Goal: Task Accomplishment & Management: Manage account settings

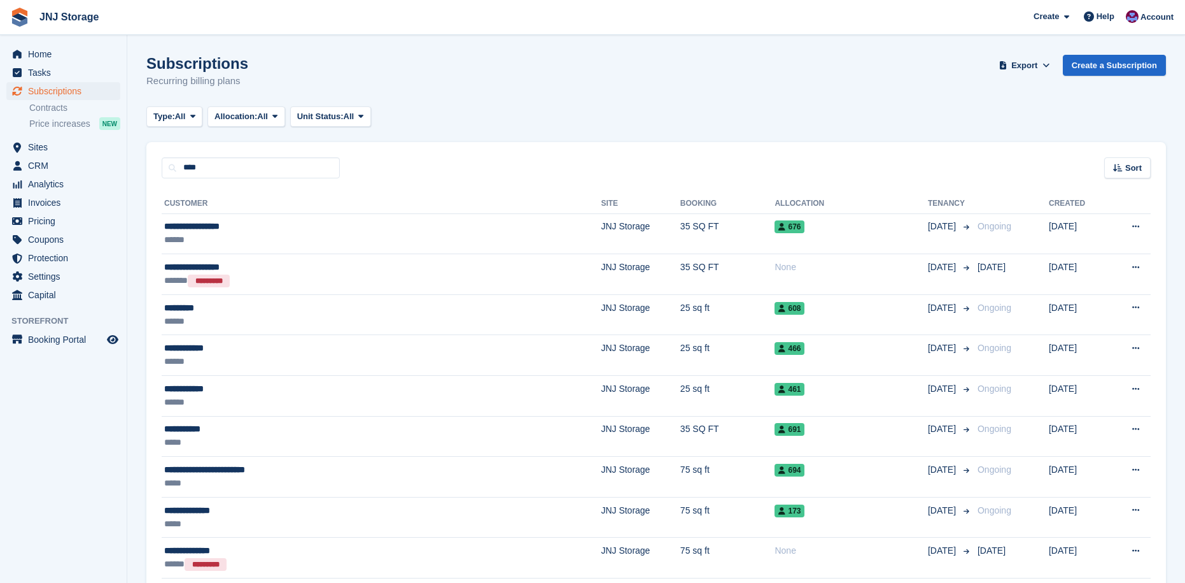
type input "****"
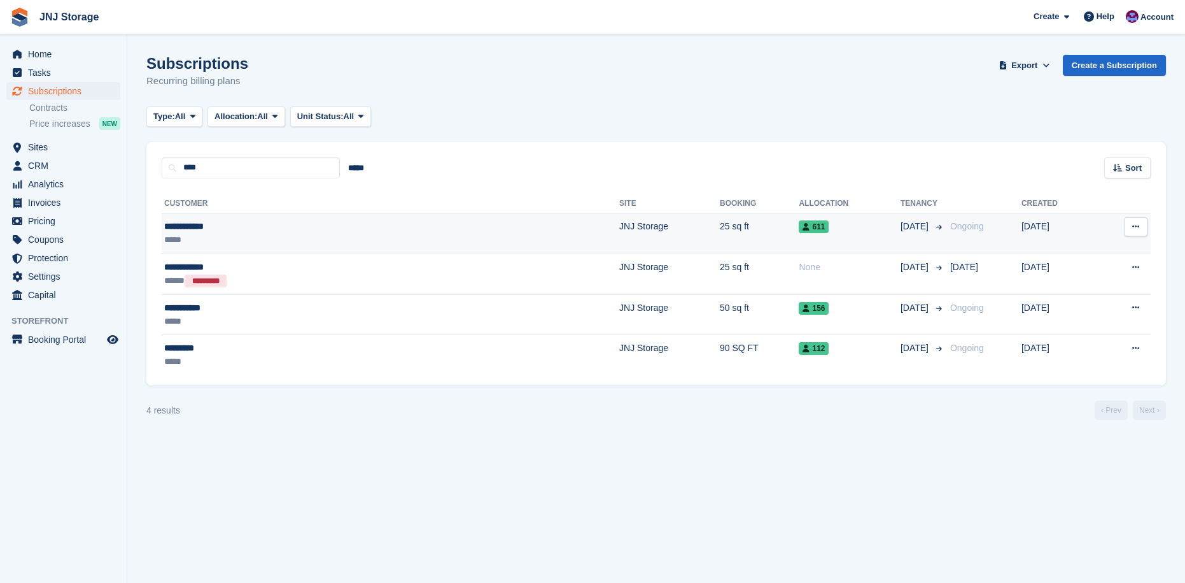
click at [272, 237] on div "*****" at bounding box center [274, 239] width 221 height 13
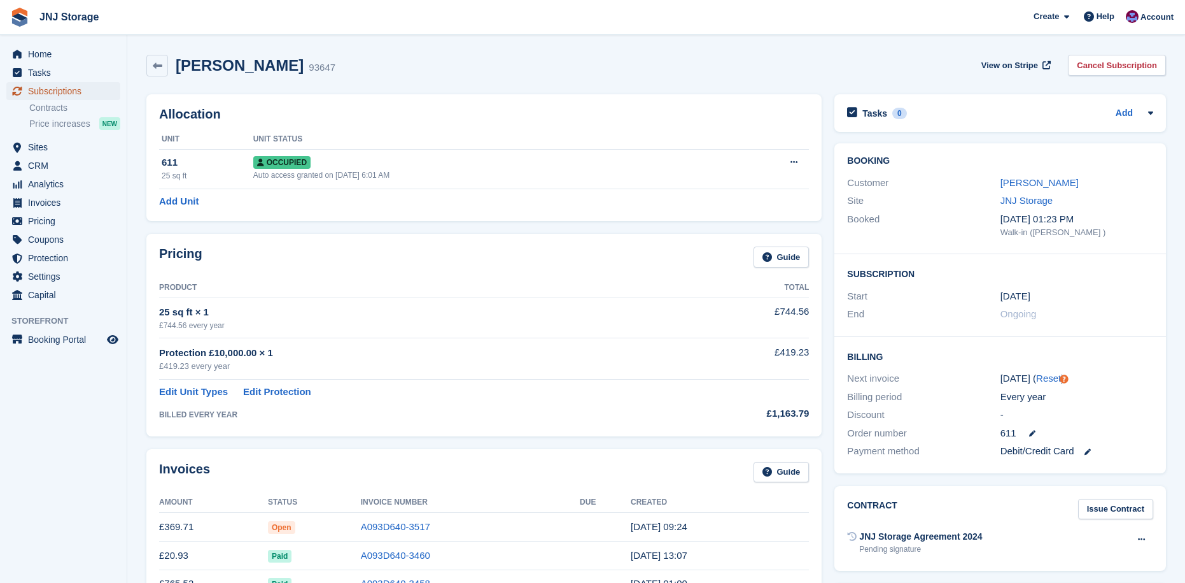
click at [70, 87] on span "Subscriptions" at bounding box center [66, 91] width 76 height 18
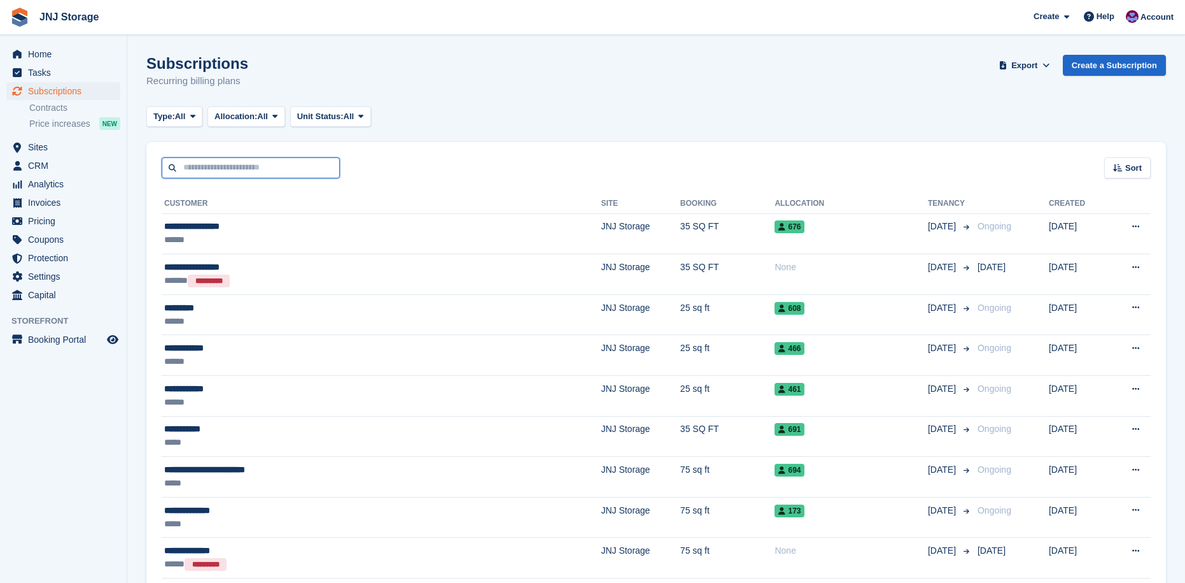
click at [299, 167] on input "text" at bounding box center [251, 167] width 178 height 21
type input "*****"
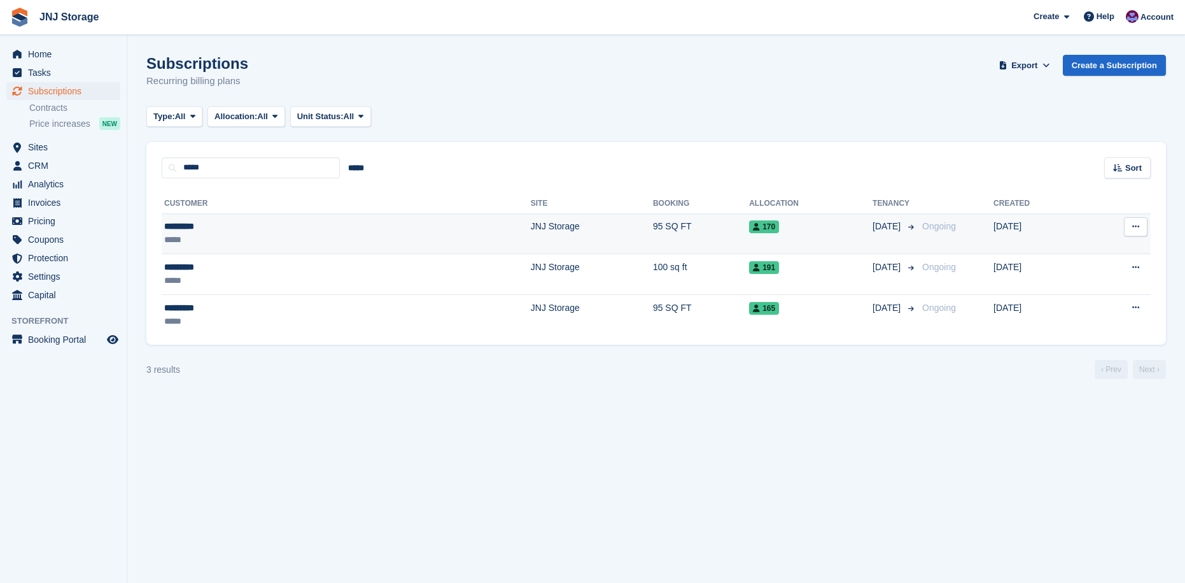
click at [749, 239] on td "170" at bounding box center [811, 233] width 124 height 41
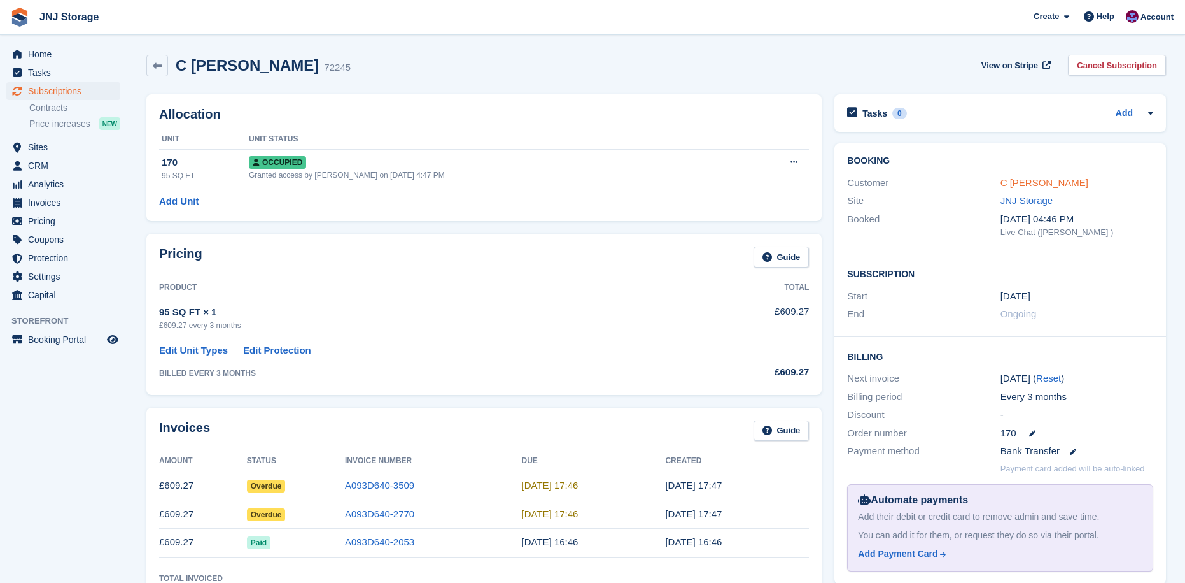
click at [1014, 187] on link "C Willcox" at bounding box center [1045, 182] width 88 height 11
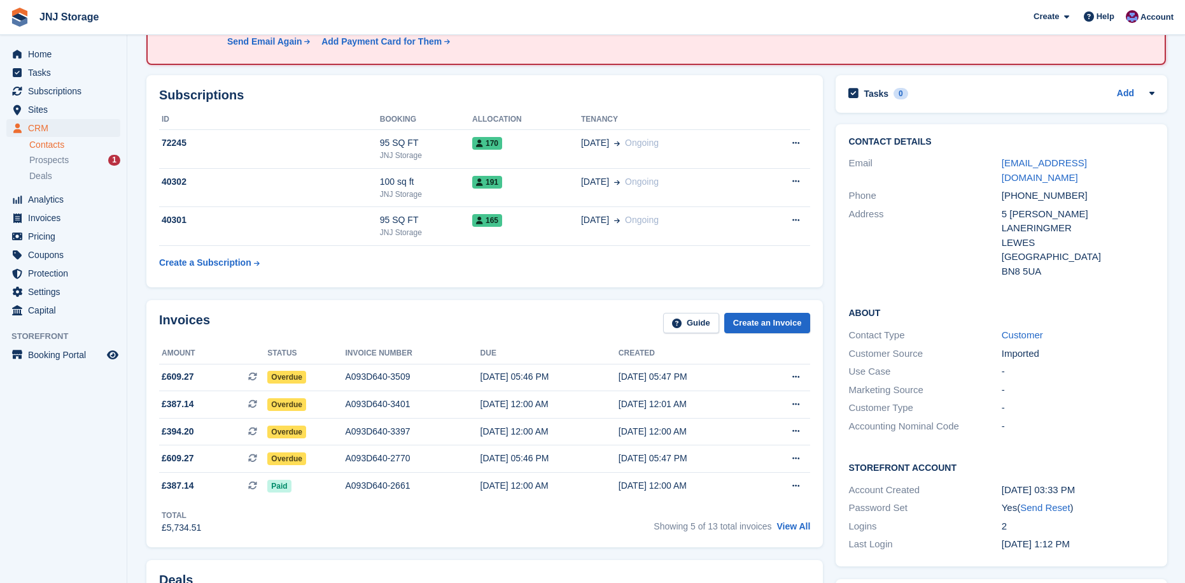
scroll to position [127, 0]
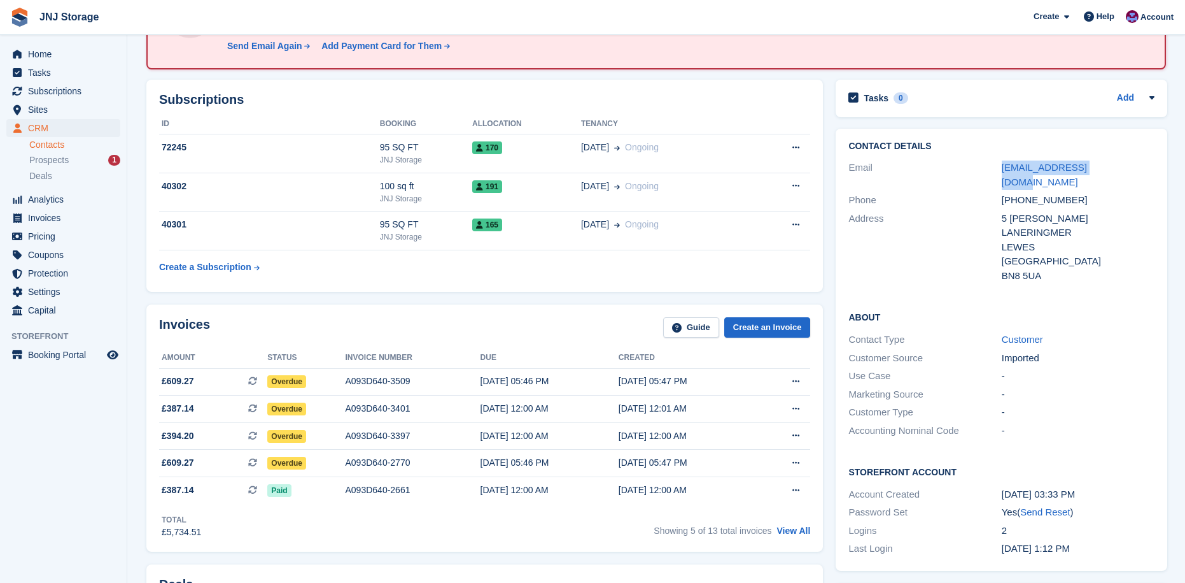
drag, startPoint x: 1107, startPoint y: 166, endPoint x: 986, endPoint y: 167, distance: 121.6
click at [986, 167] on div "Email iamcolin55@gmail.com" at bounding box center [1002, 175] width 306 height 32
copy div "iamcolin55@gmail.com"
click at [798, 465] on icon at bounding box center [796, 462] width 7 height 8
click at [729, 492] on p "Download PDF" at bounding box center [746, 487] width 111 height 17
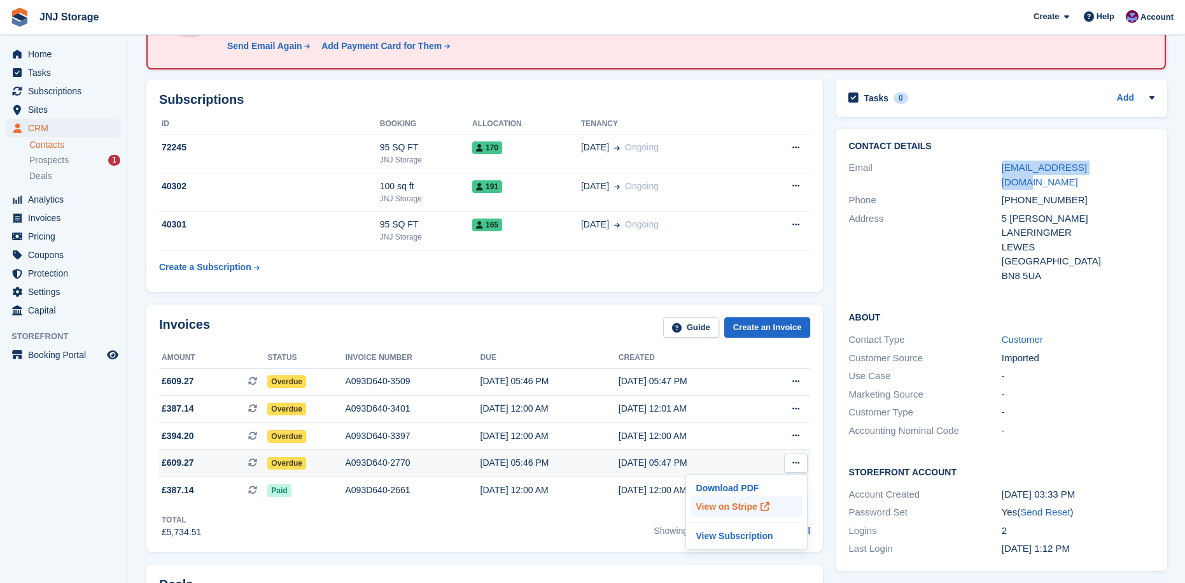
click at [736, 506] on p "View on Stripe" at bounding box center [746, 506] width 111 height 20
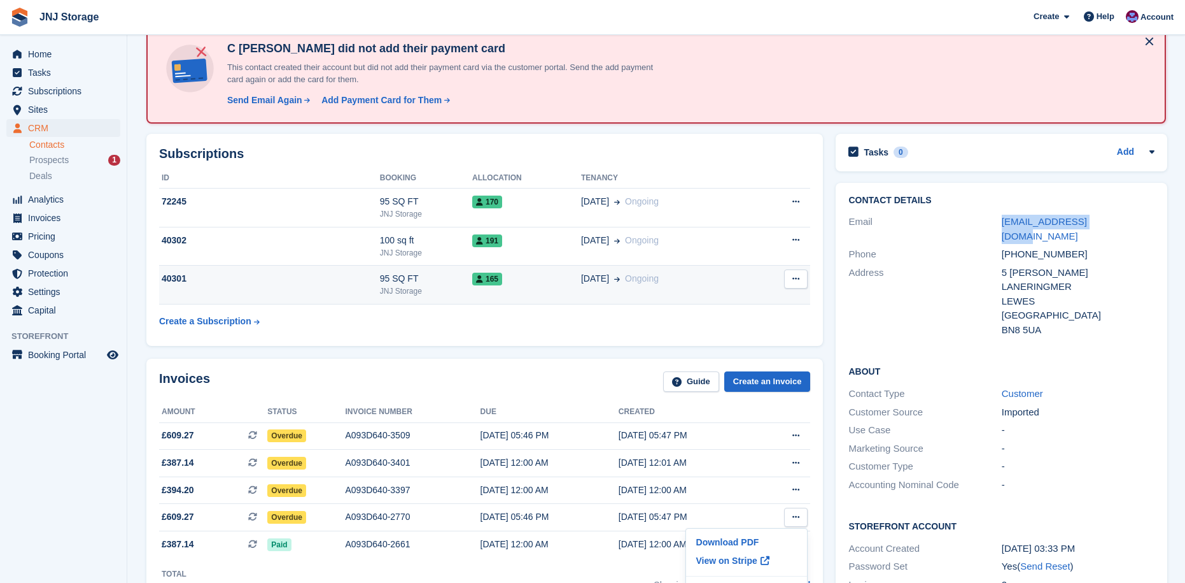
scroll to position [0, 0]
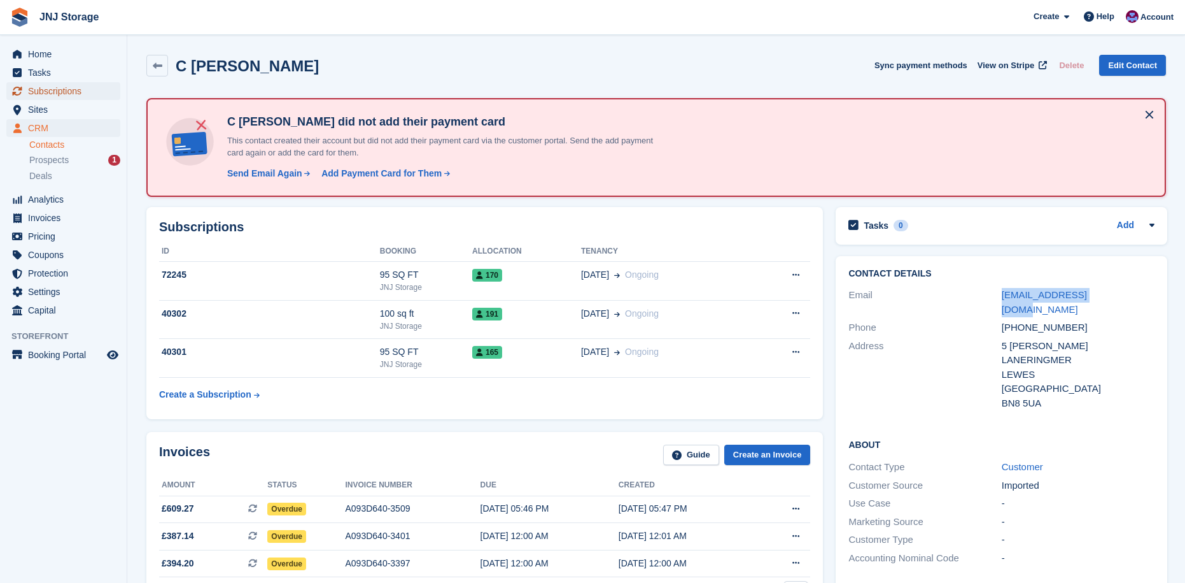
click at [55, 95] on span "Subscriptions" at bounding box center [66, 91] width 76 height 18
